Goal: Task Accomplishment & Management: Manage account settings

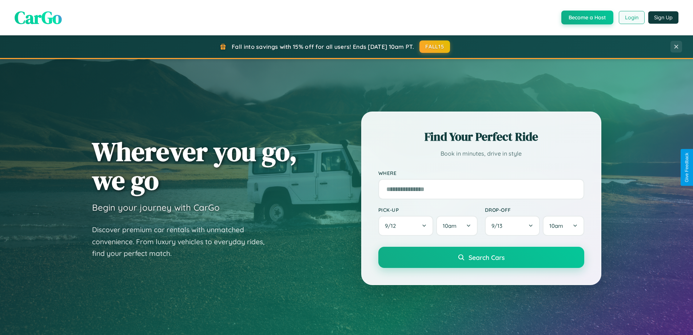
click at [632, 17] on button "Login" at bounding box center [632, 17] width 26 height 13
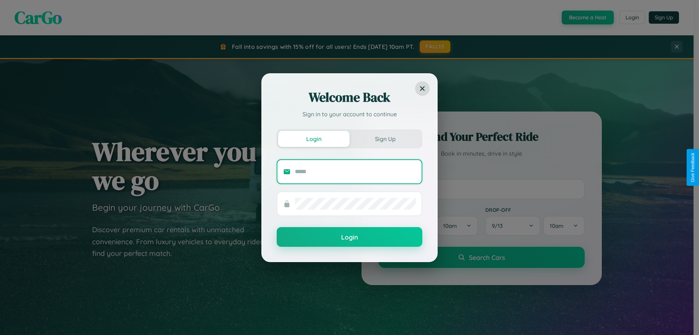
click at [355, 171] on input "text" at bounding box center [355, 172] width 121 height 12
type input "**********"
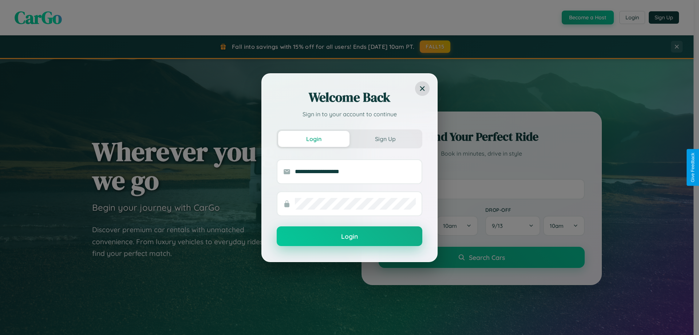
click at [349, 236] on button "Login" at bounding box center [350, 236] width 146 height 20
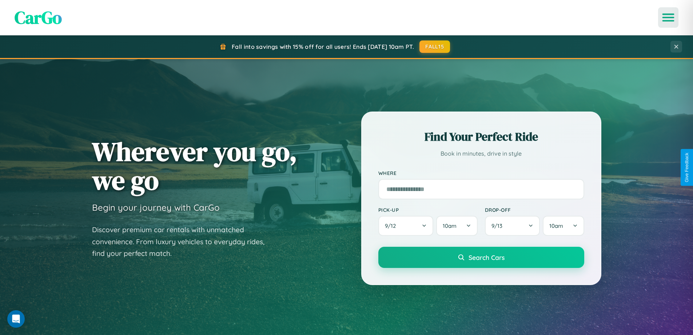
click at [669, 17] on icon "Open menu" at bounding box center [669, 17] width 11 height 7
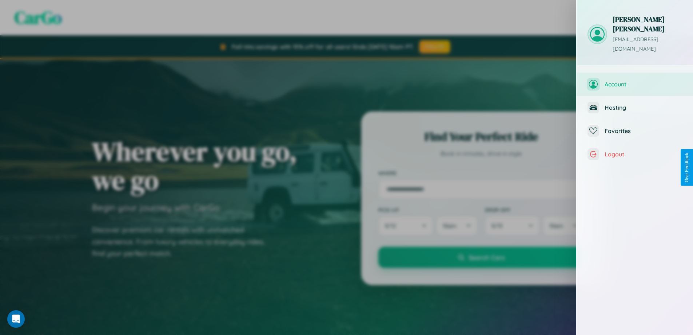
click at [635, 80] on span "Account" at bounding box center [644, 83] width 78 height 7
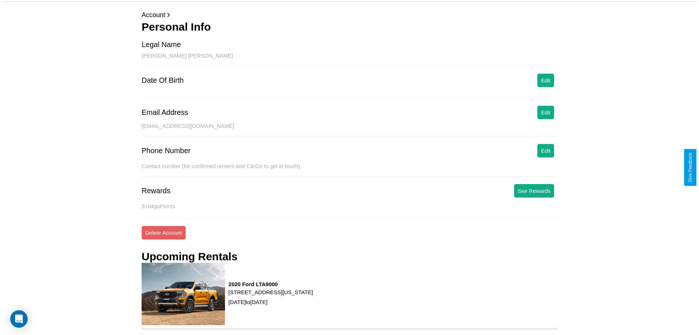
scroll to position [84, 0]
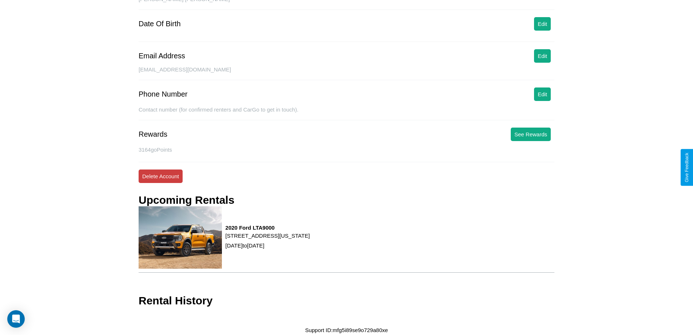
click at [161, 176] on button "Delete Account" at bounding box center [161, 175] width 44 height 13
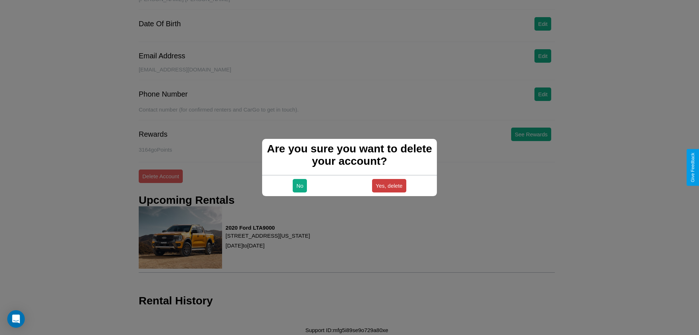
click at [389, 185] on button "Yes, delete" at bounding box center [389, 185] width 34 height 13
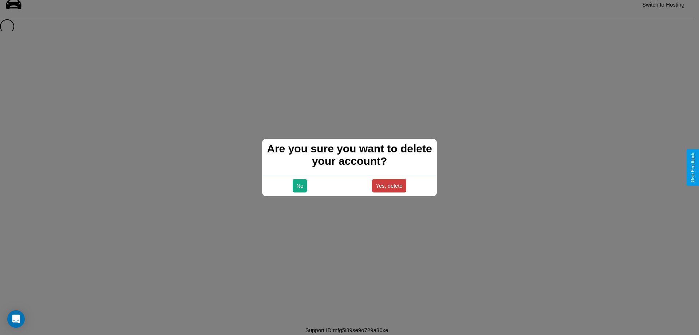
scroll to position [10, 0]
